Goal: Check status: Check status

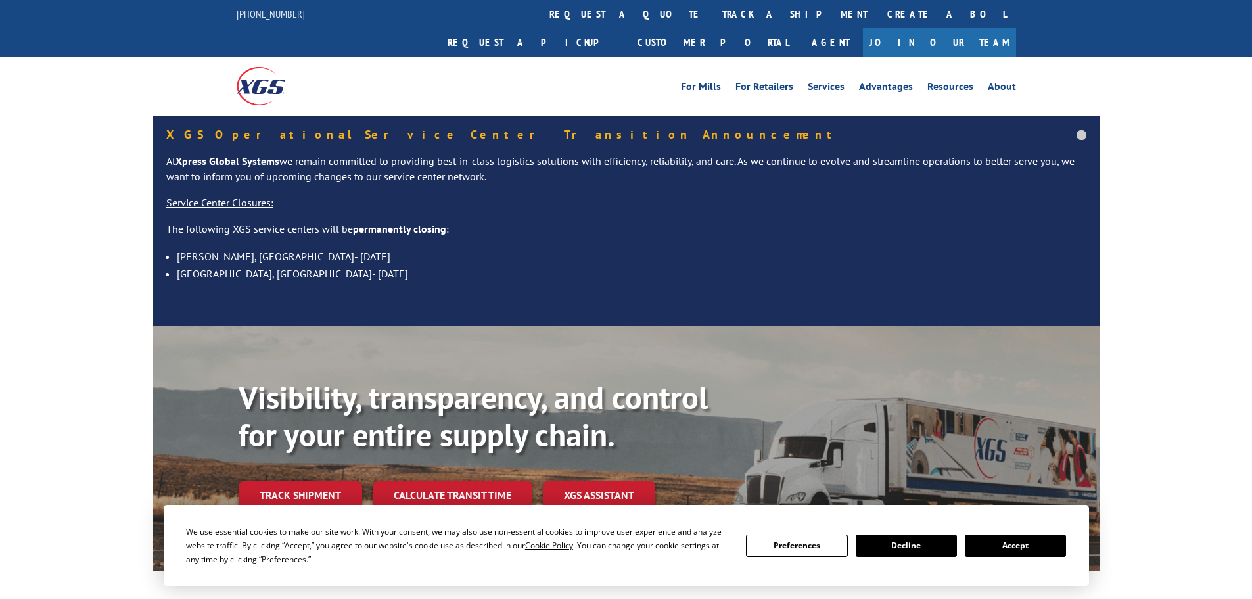
click at [999, 544] on button "Accept" at bounding box center [1015, 545] width 101 height 22
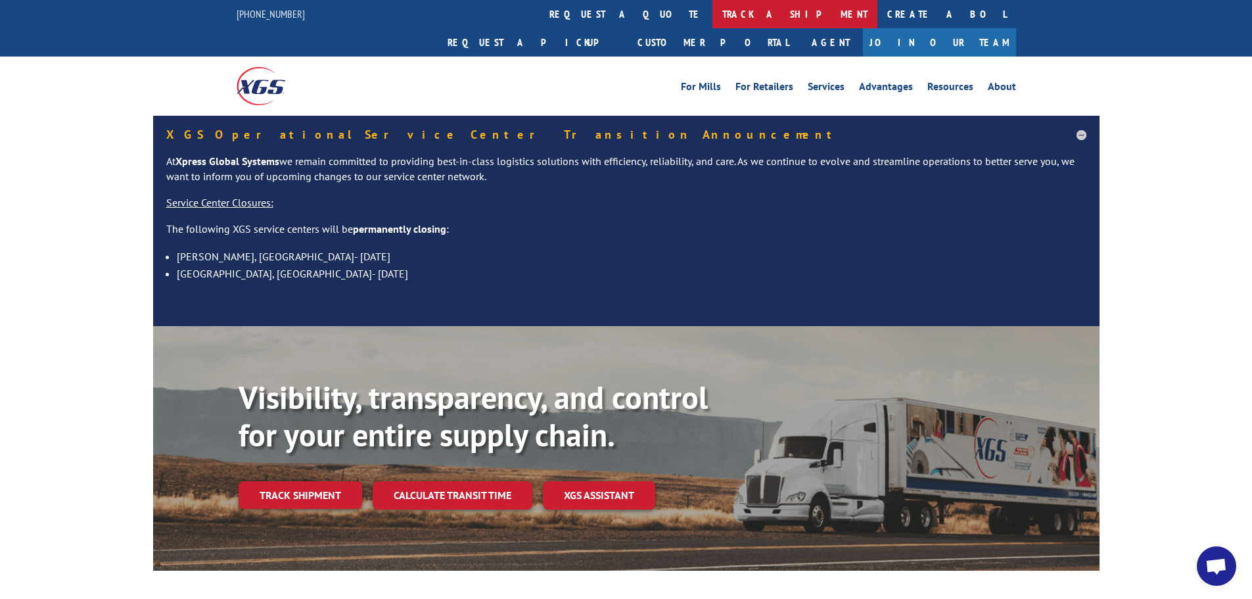
click at [713, 7] on link "track a shipment" at bounding box center [795, 14] width 165 height 28
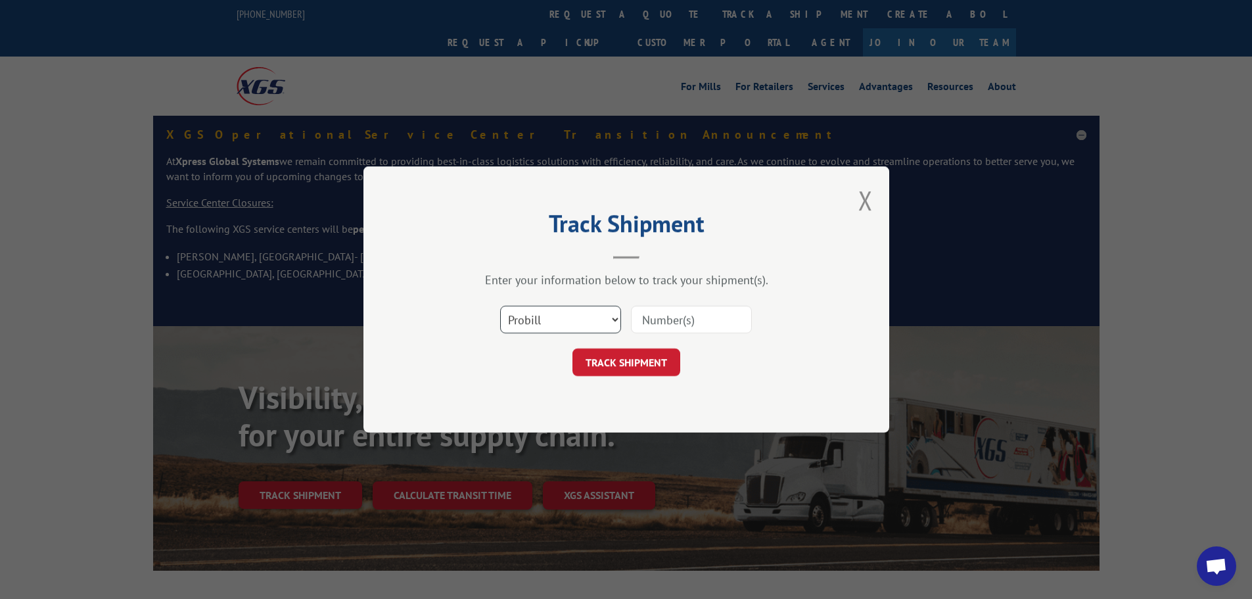
click at [601, 326] on select "Select category... Probill BOL PO" at bounding box center [560, 320] width 121 height 28
select select "bol"
click at [500, 306] on select "Select category... Probill BOL PO" at bounding box center [560, 320] width 121 height 28
click at [669, 319] on input at bounding box center [691, 320] width 121 height 28
paste input "0078160509"
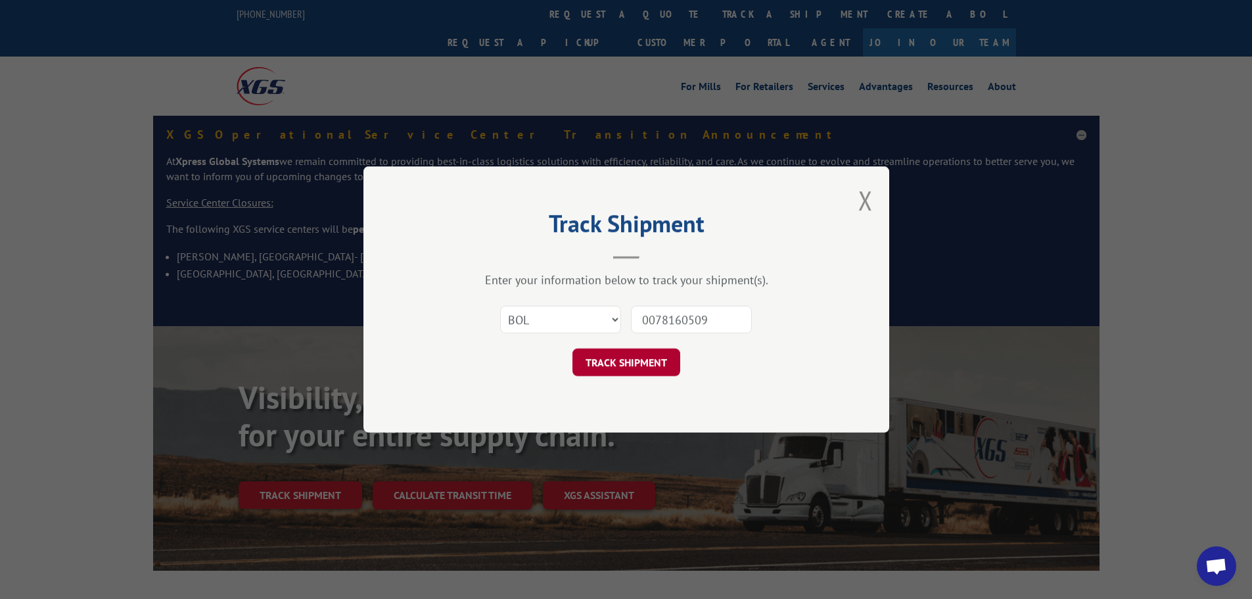
type input "0078160509"
drag, startPoint x: 617, startPoint y: 360, endPoint x: 795, endPoint y: 354, distance: 178.3
click at [621, 360] on button "TRACK SHIPMENT" at bounding box center [627, 362] width 108 height 28
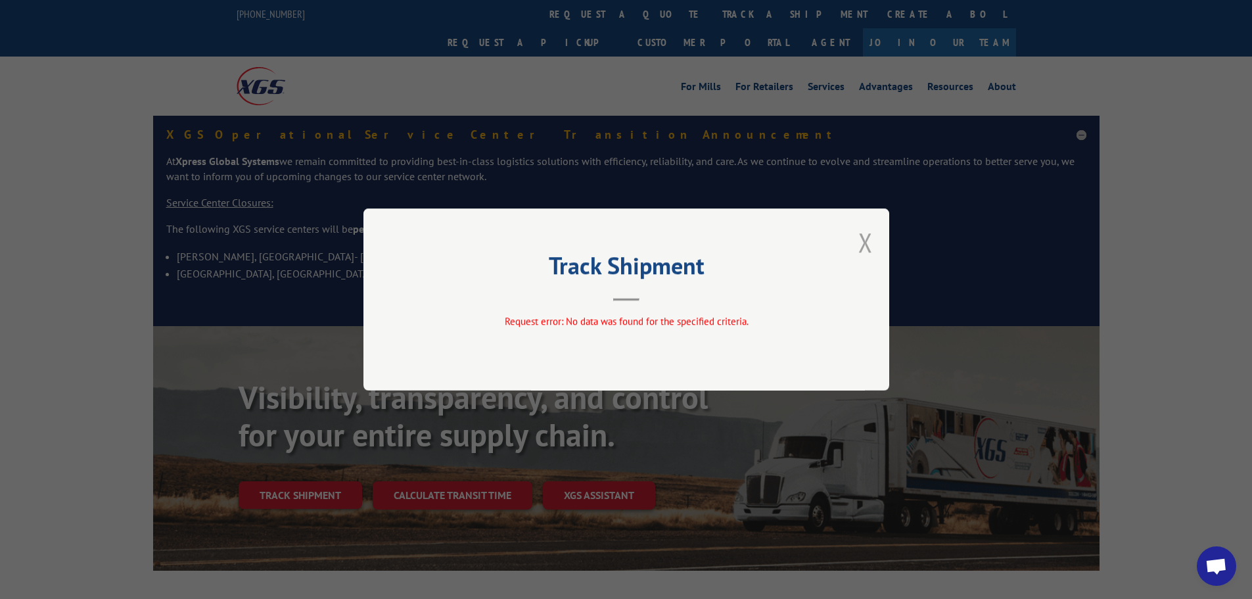
click at [859, 243] on button "Close modal" at bounding box center [866, 242] width 14 height 35
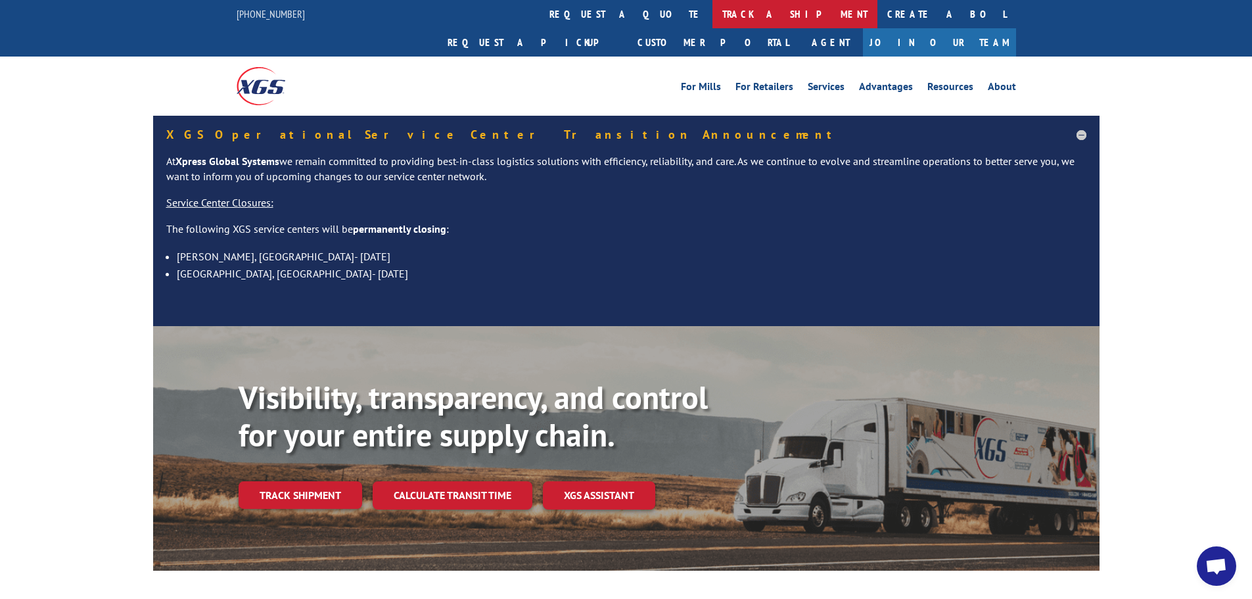
click at [713, 17] on link "track a shipment" at bounding box center [795, 14] width 165 height 28
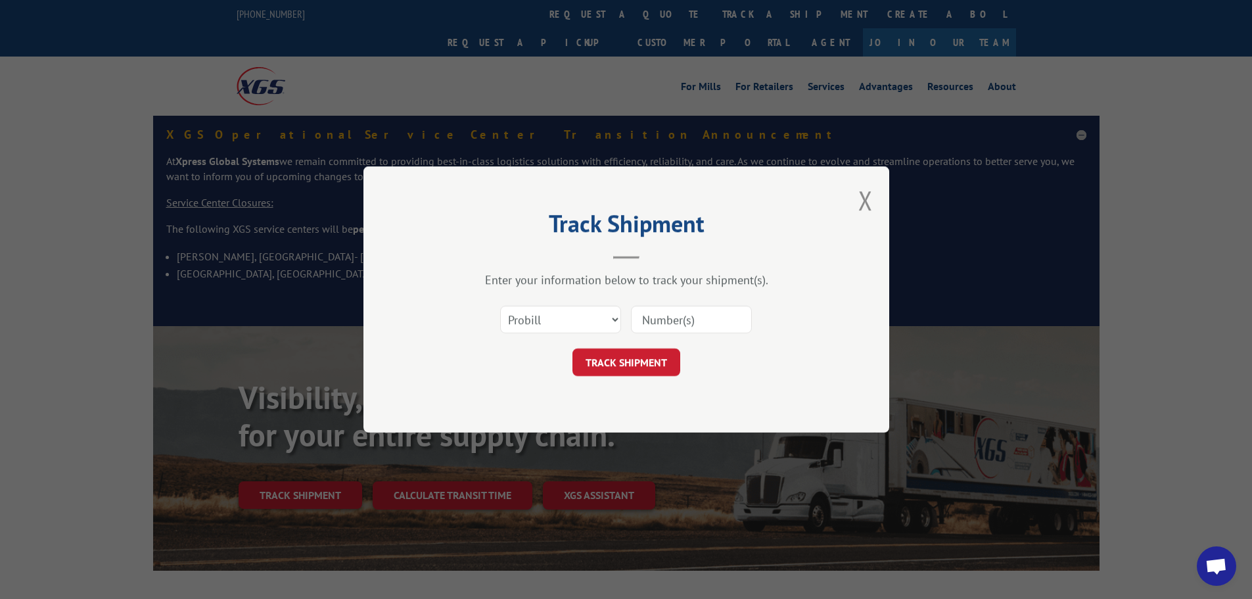
click at [695, 316] on input at bounding box center [691, 320] width 121 height 28
paste input "2840635"
type input "2840635"
click at [617, 361] on button "TRACK SHIPMENT" at bounding box center [627, 362] width 108 height 28
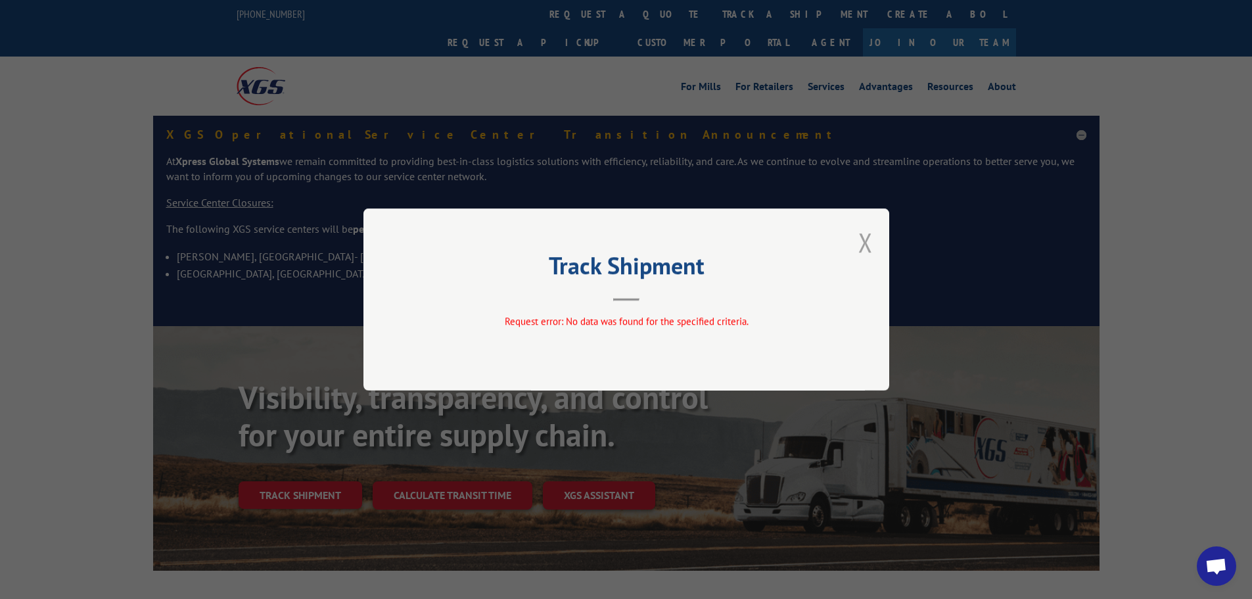
click at [863, 241] on button "Close modal" at bounding box center [866, 242] width 14 height 35
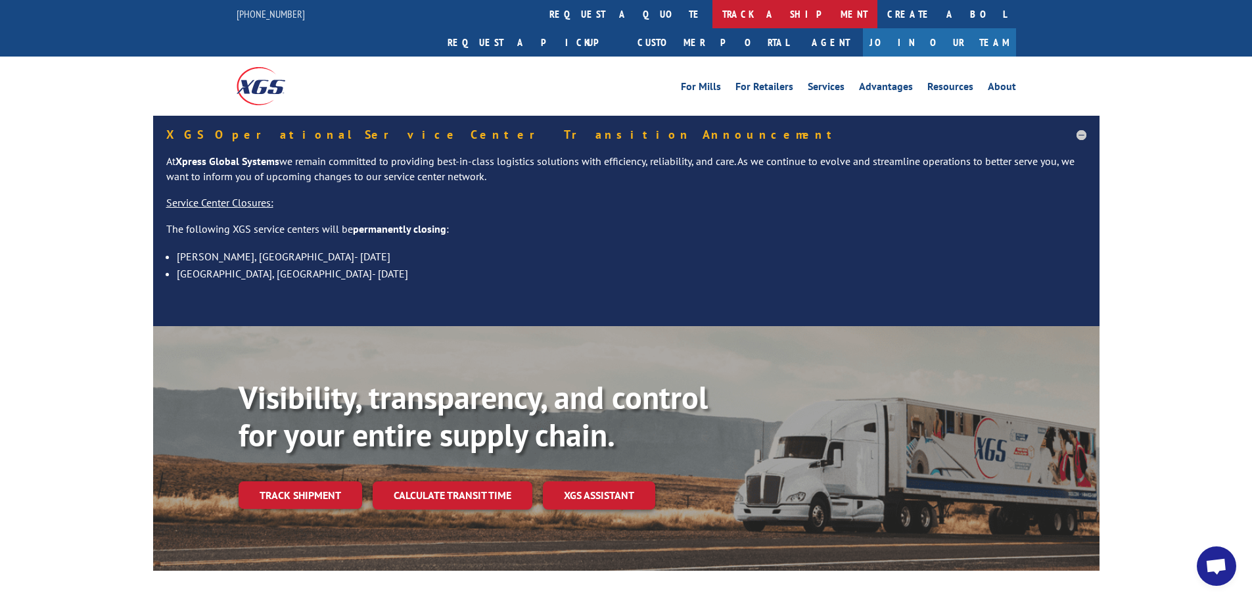
click at [713, 13] on link "track a shipment" at bounding box center [795, 14] width 165 height 28
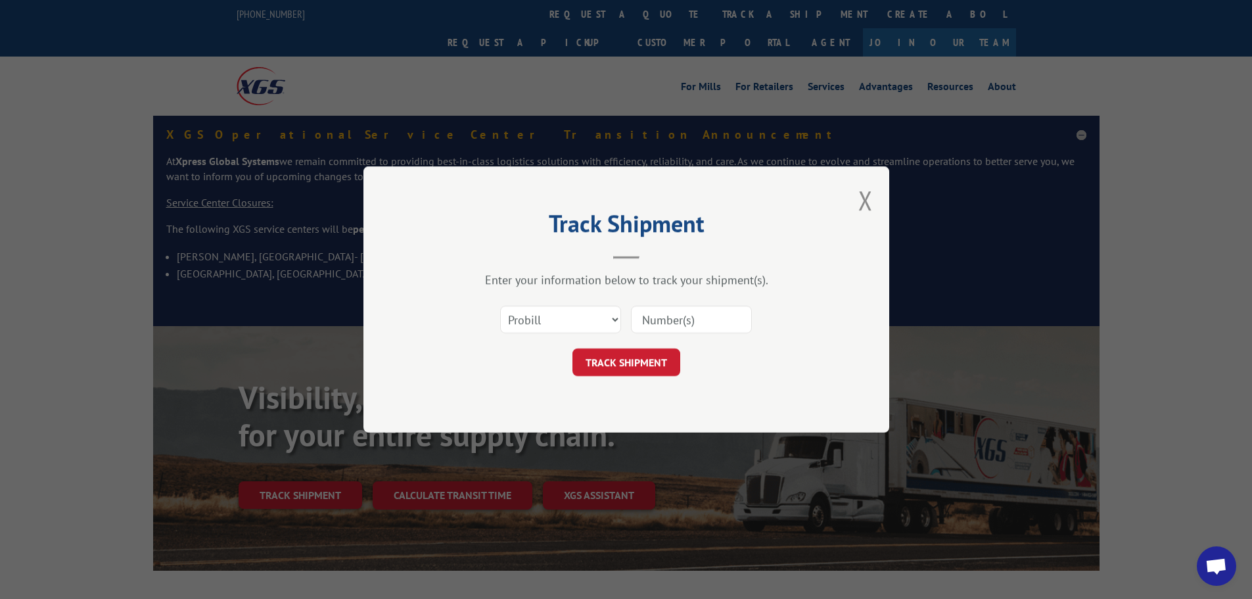
click at [664, 321] on input at bounding box center [691, 320] width 121 height 28
paste input "11510217"
type input "11510217"
click at [615, 354] on button "TRACK SHIPMENT" at bounding box center [627, 362] width 108 height 28
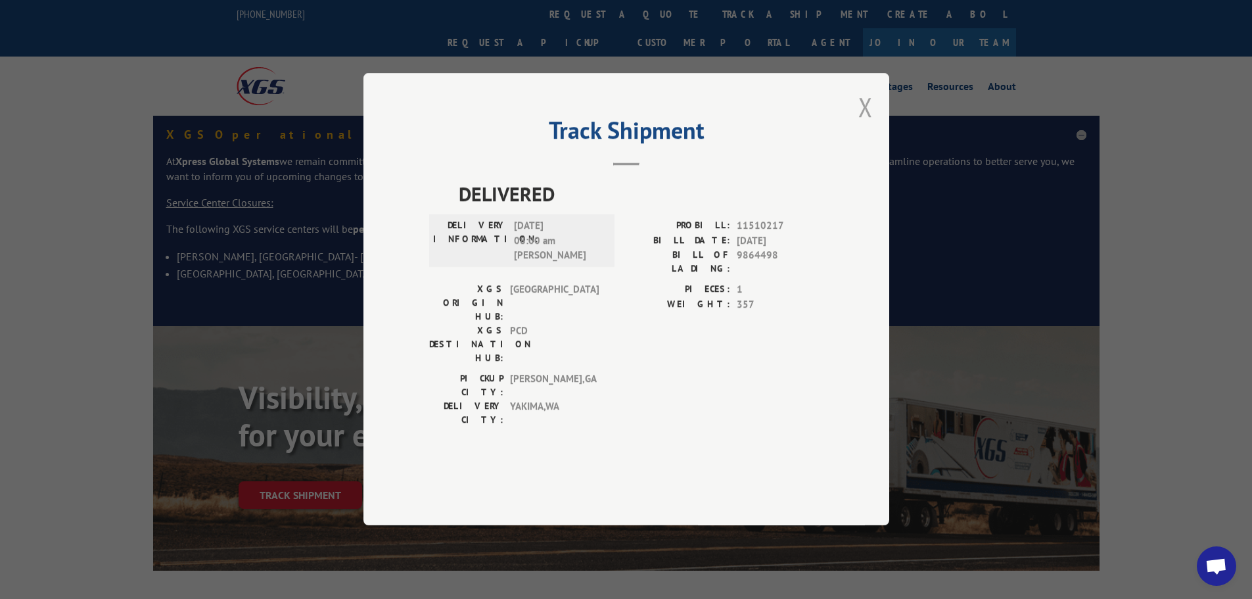
click at [861, 124] on button "Close modal" at bounding box center [866, 106] width 14 height 35
